Goal: Manage account settings

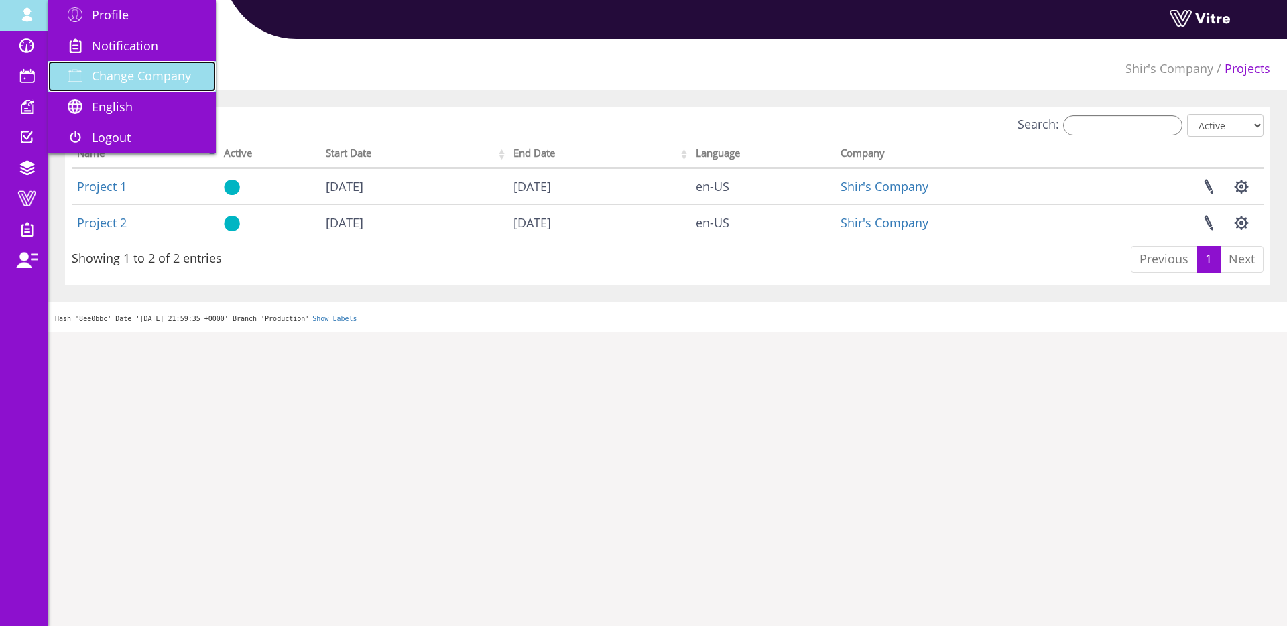
click at [103, 73] on span "Change Company" at bounding box center [141, 76] width 99 height 16
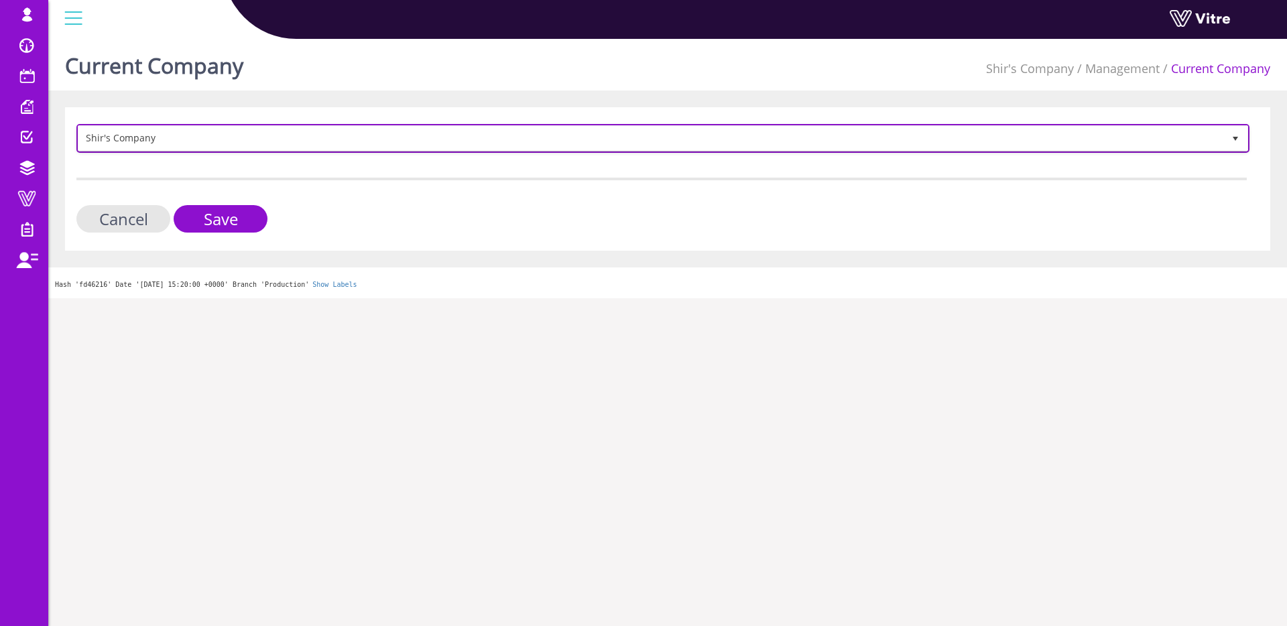
click at [125, 130] on span "Shir's Company" at bounding box center [650, 138] width 1145 height 24
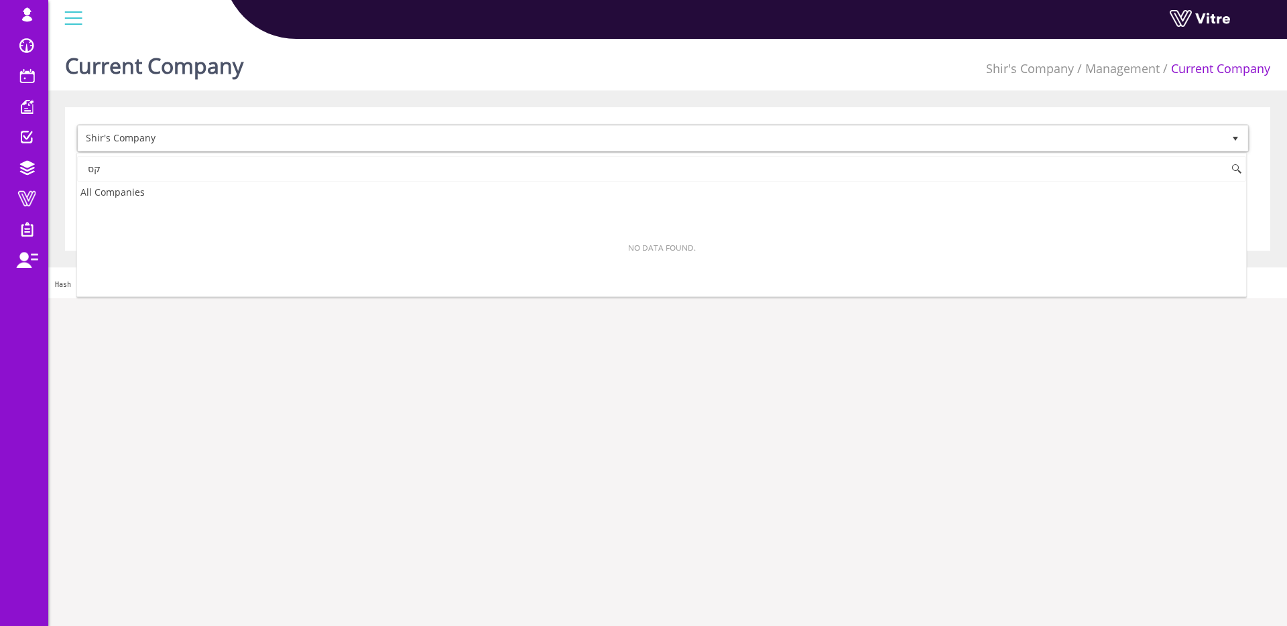
type input "ק"
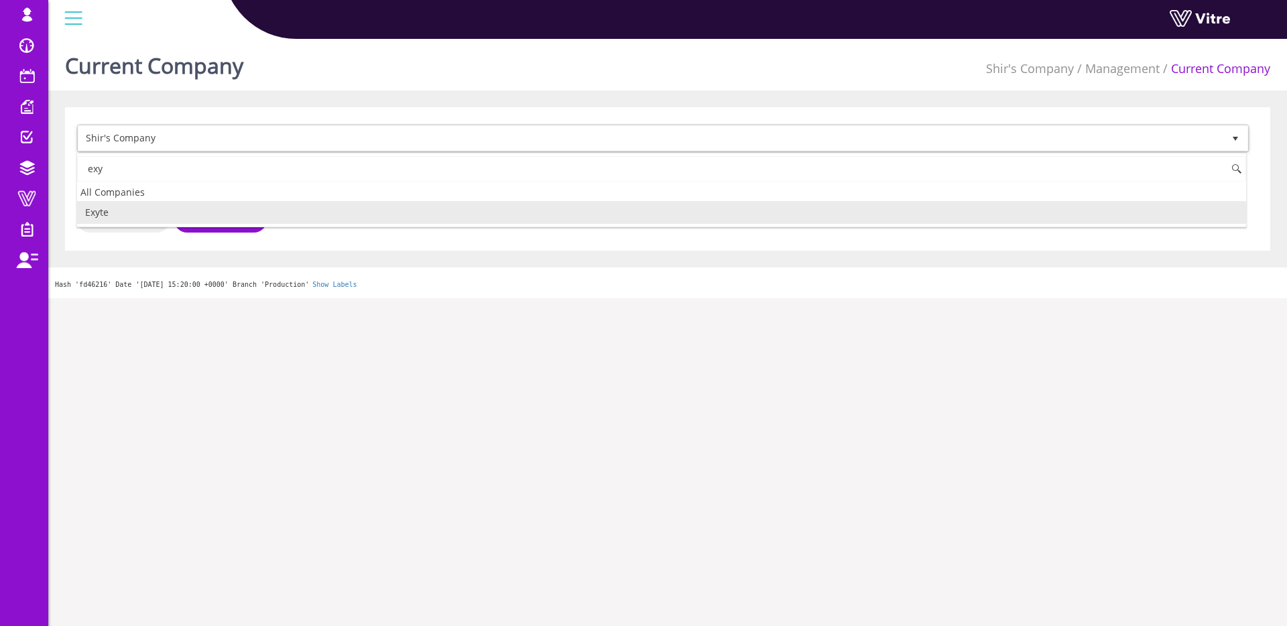
click at [107, 216] on li "Exyte" at bounding box center [661, 212] width 1169 height 23
type input "exy"
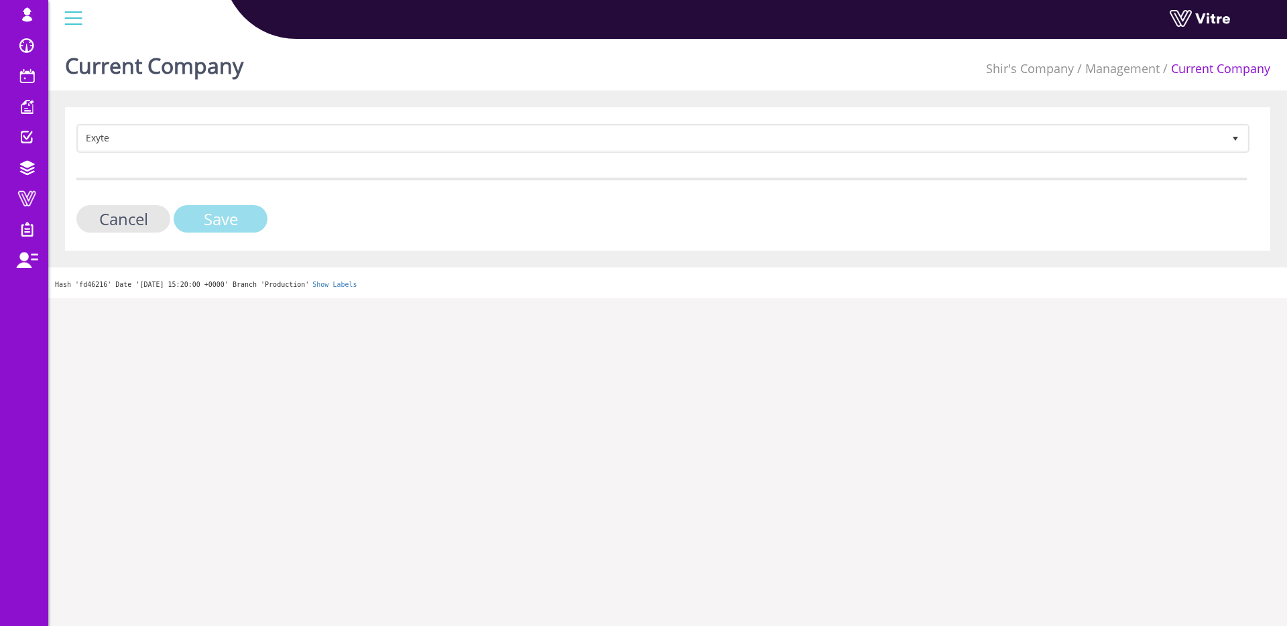
click at [218, 220] on input "Save" at bounding box center [221, 218] width 94 height 27
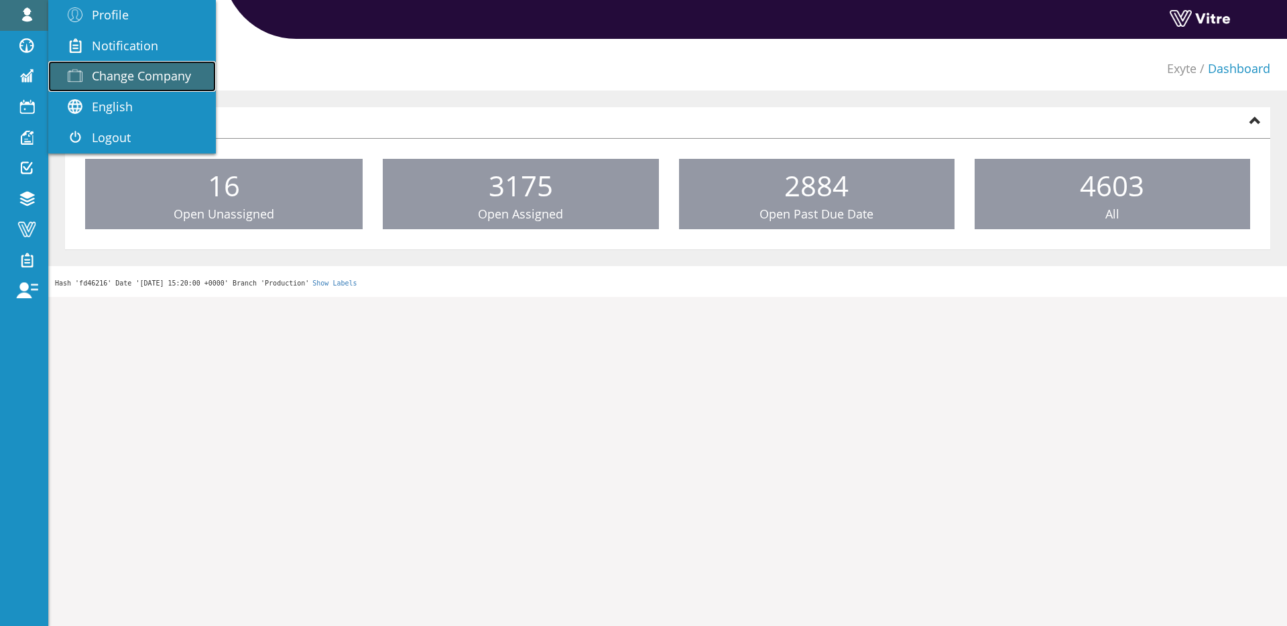
click at [105, 72] on span "Change Company" at bounding box center [141, 76] width 99 height 16
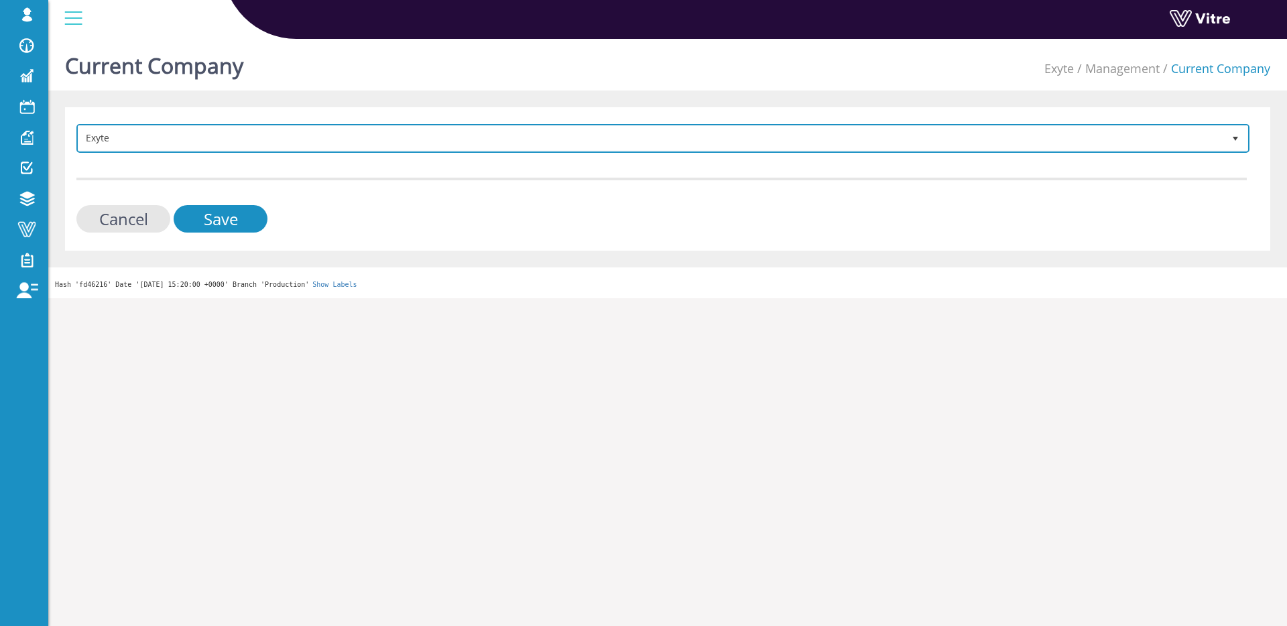
click at [101, 149] on span "Exyte" at bounding box center [650, 138] width 1145 height 24
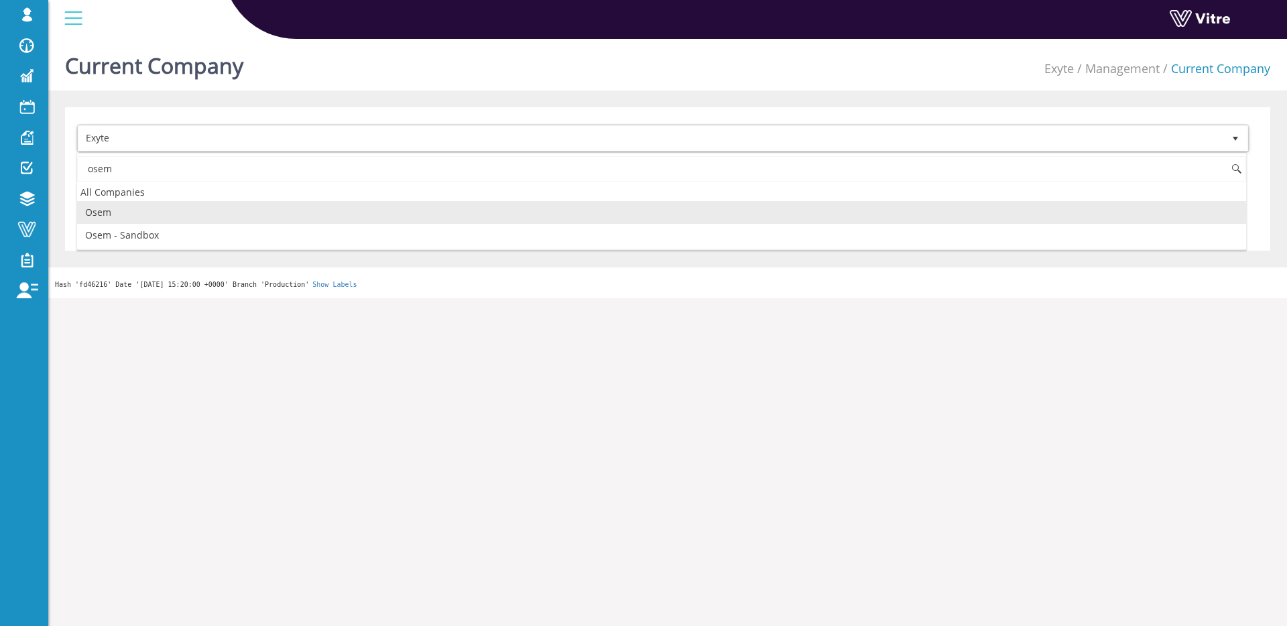
click at [119, 216] on li "Osem" at bounding box center [661, 212] width 1169 height 23
type input "osem"
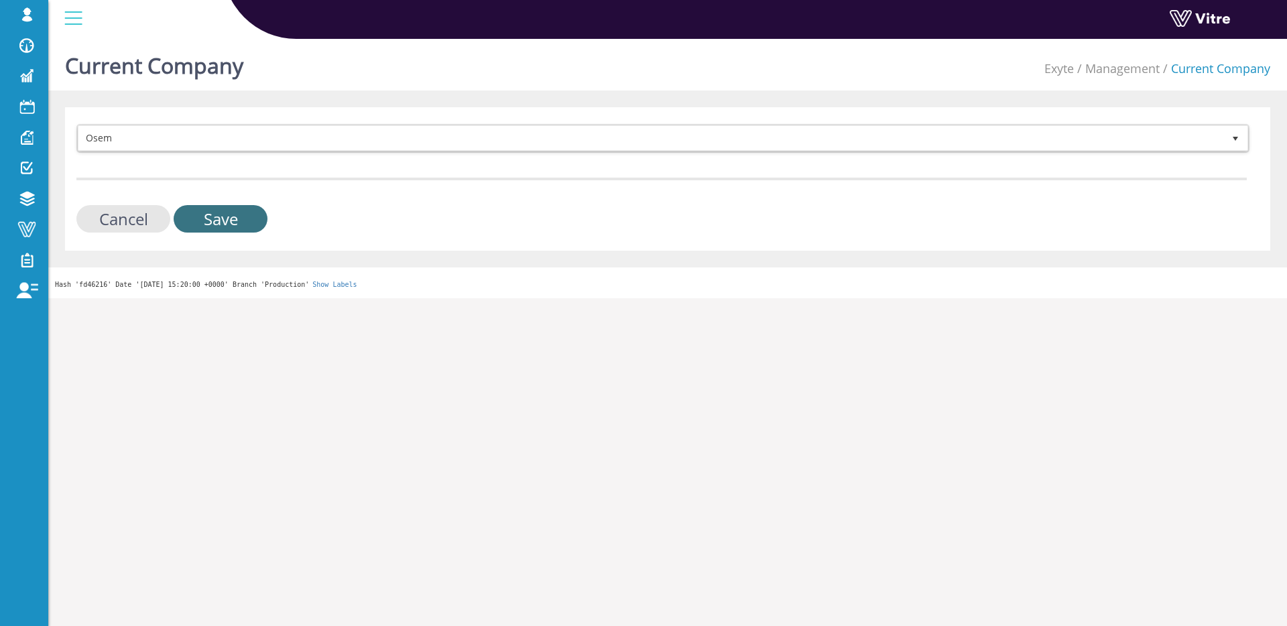
click at [207, 216] on input "Save" at bounding box center [221, 218] width 94 height 27
